Goal: Information Seeking & Learning: Learn about a topic

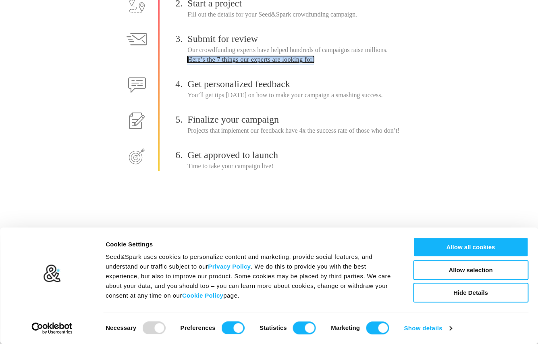
scroll to position [179, 0]
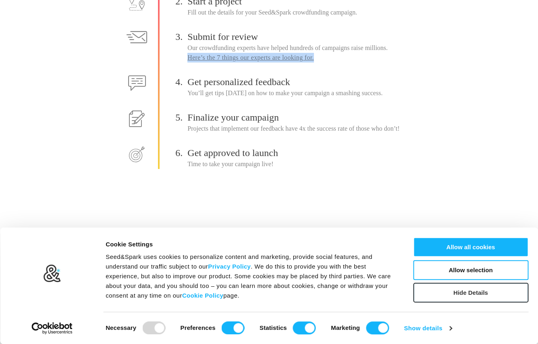
click at [428, 291] on button "Hide Details" at bounding box center [470, 293] width 115 height 20
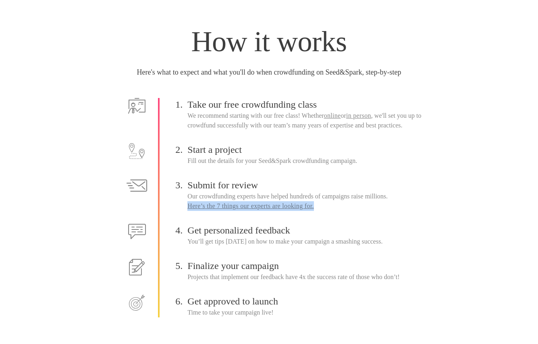
scroll to position [0, 0]
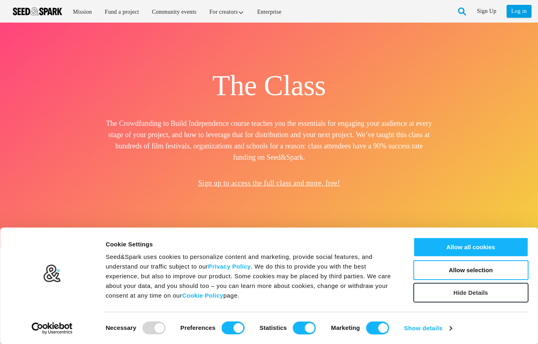
click at [436, 300] on button "Hide Details" at bounding box center [470, 293] width 115 height 20
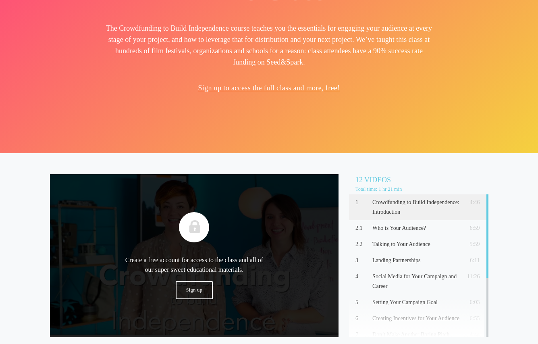
scroll to position [154, 0]
